Goal: Navigation & Orientation: Find specific page/section

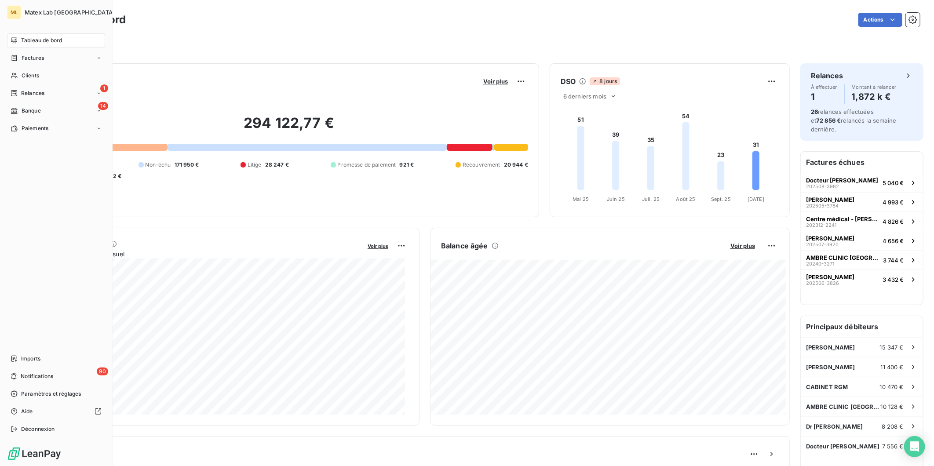
click at [18, 125] on div "Paiements" at bounding box center [30, 128] width 38 height 8
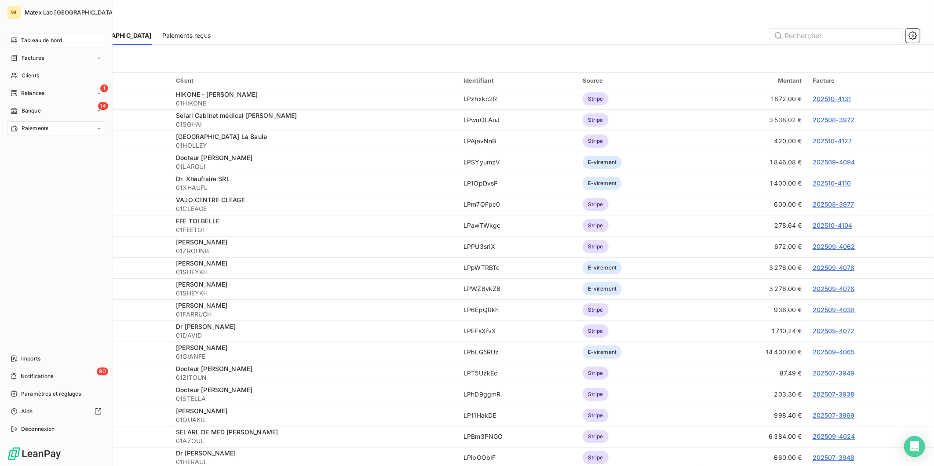
click at [29, 36] on span "Tableau de bord" at bounding box center [41, 40] width 41 height 8
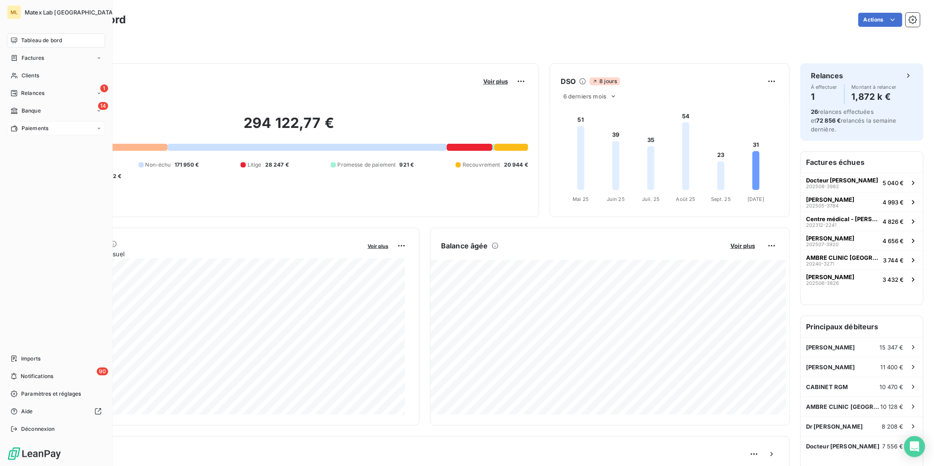
click at [41, 127] on span "Paiements" at bounding box center [35, 128] width 27 height 8
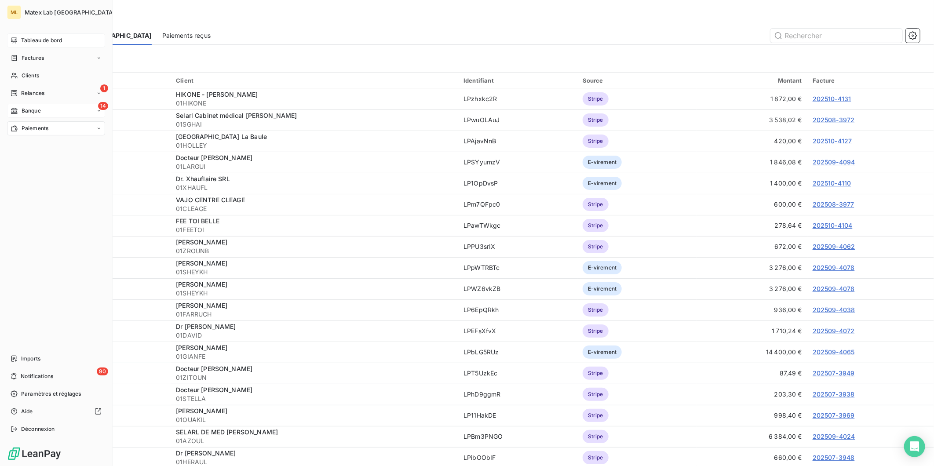
click at [32, 109] on span "Banque" at bounding box center [31, 111] width 19 height 8
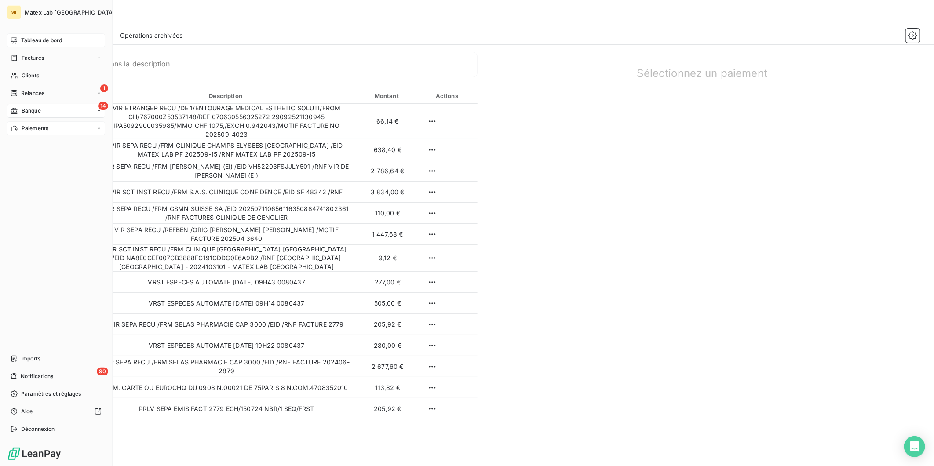
click at [25, 37] on span "Tableau de bord" at bounding box center [41, 40] width 41 height 8
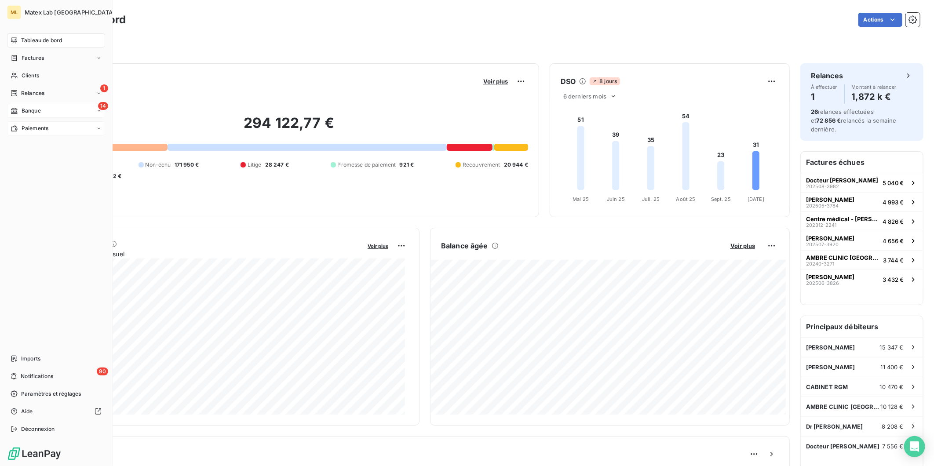
click at [27, 129] on span "Paiements" at bounding box center [35, 128] width 27 height 8
